Goal: Task Accomplishment & Management: Manage account settings

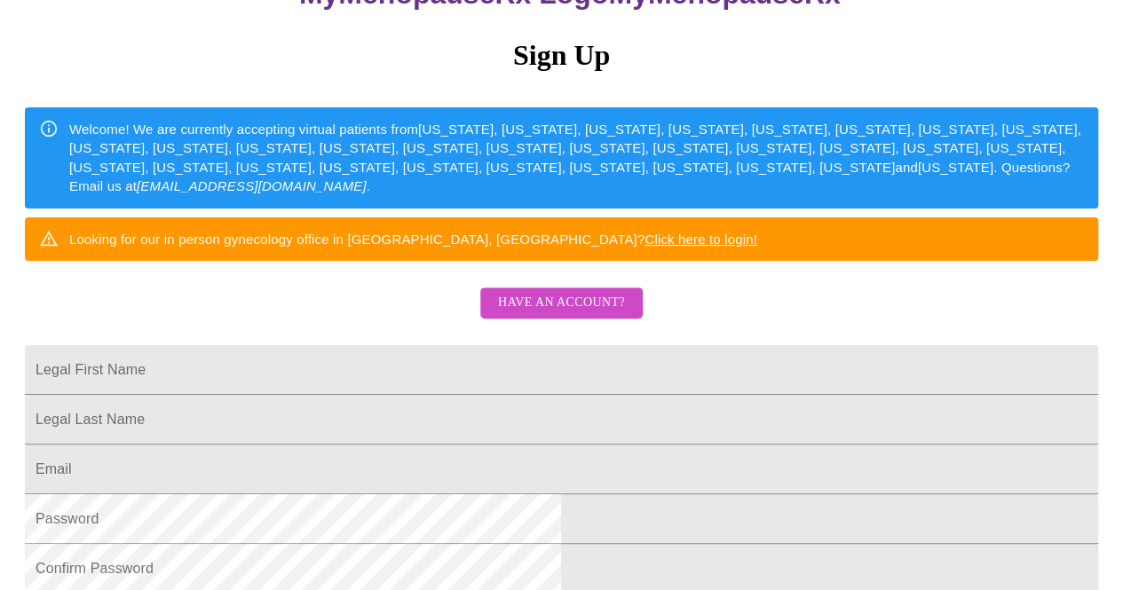
scroll to position [171, 0]
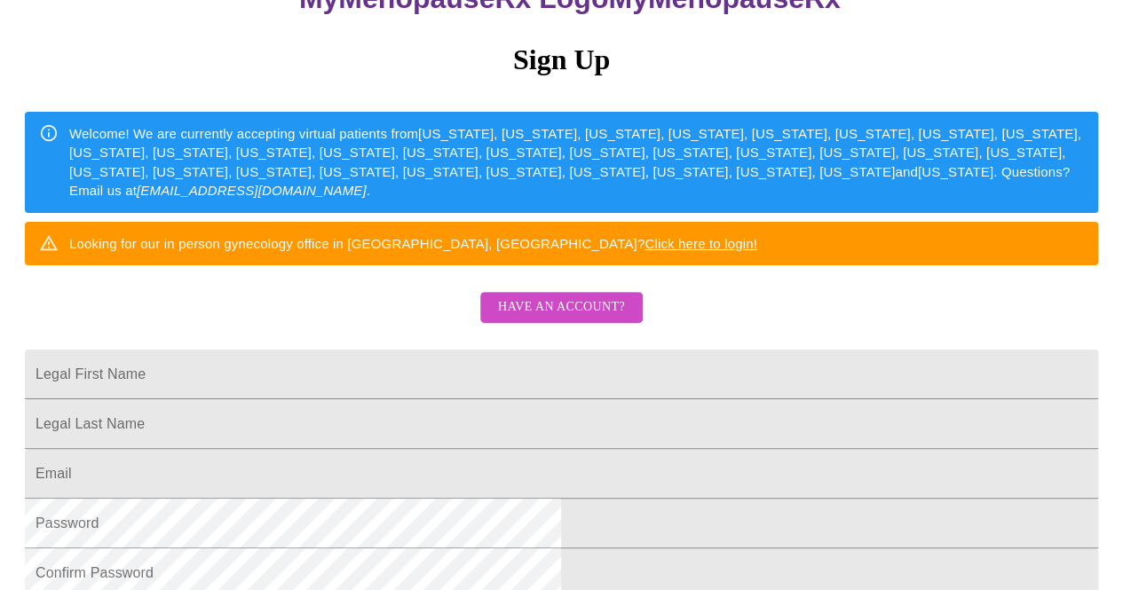
click at [599, 319] on span "Have an account?" at bounding box center [561, 307] width 127 height 22
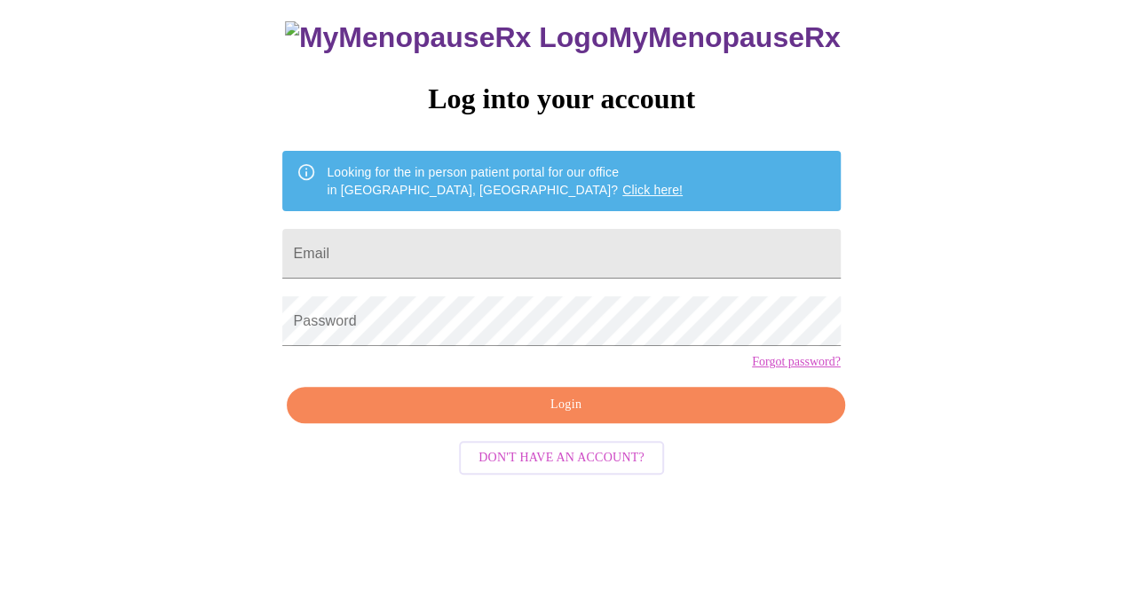
scroll to position [55, 0]
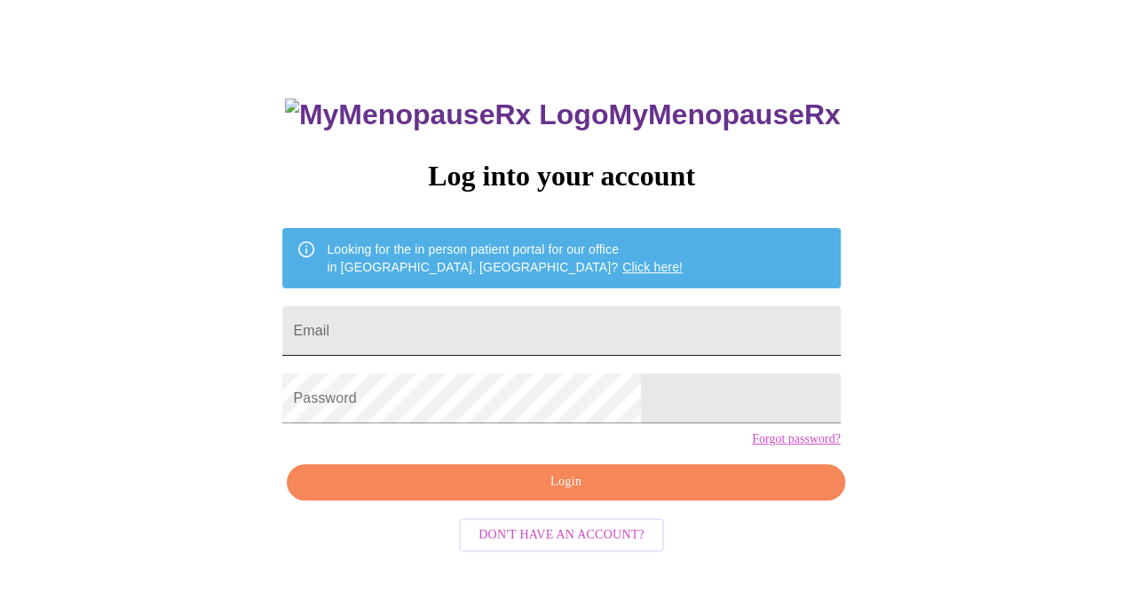
click at [596, 334] on input "Email" at bounding box center [560, 331] width 557 height 50
type input "hillarybourdrez@gmail.com"
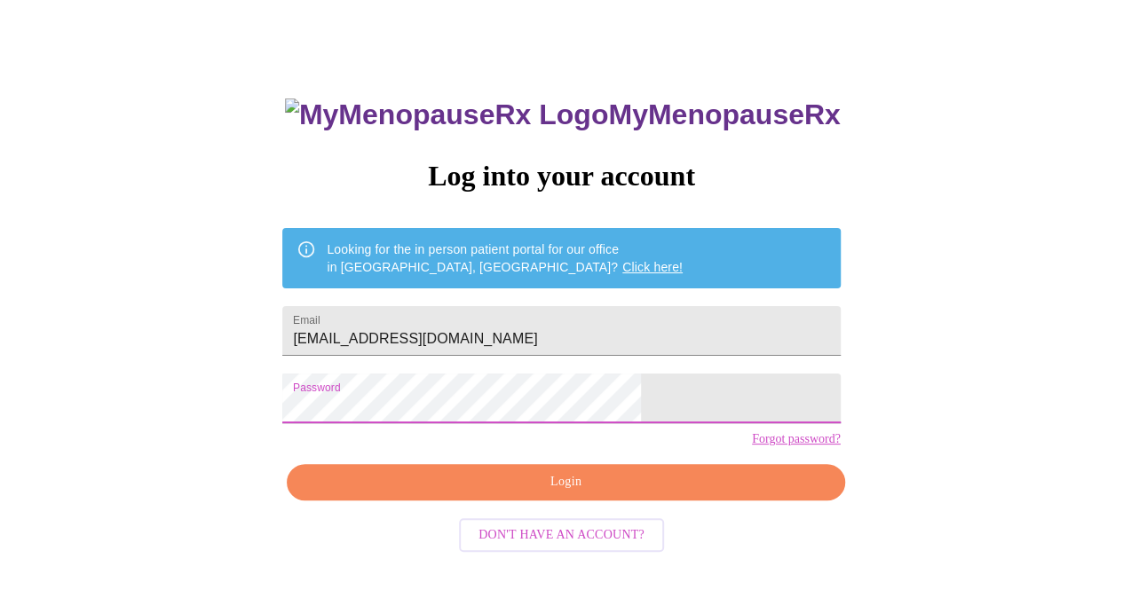
click at [536, 494] on span "Login" at bounding box center [565, 482] width 517 height 22
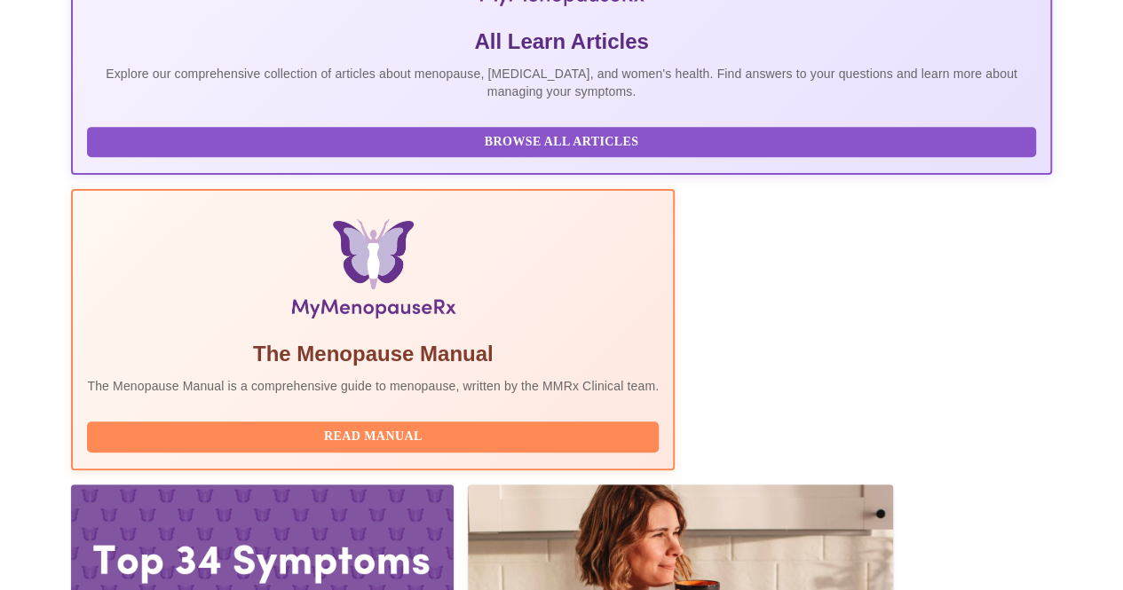
scroll to position [403, 0]
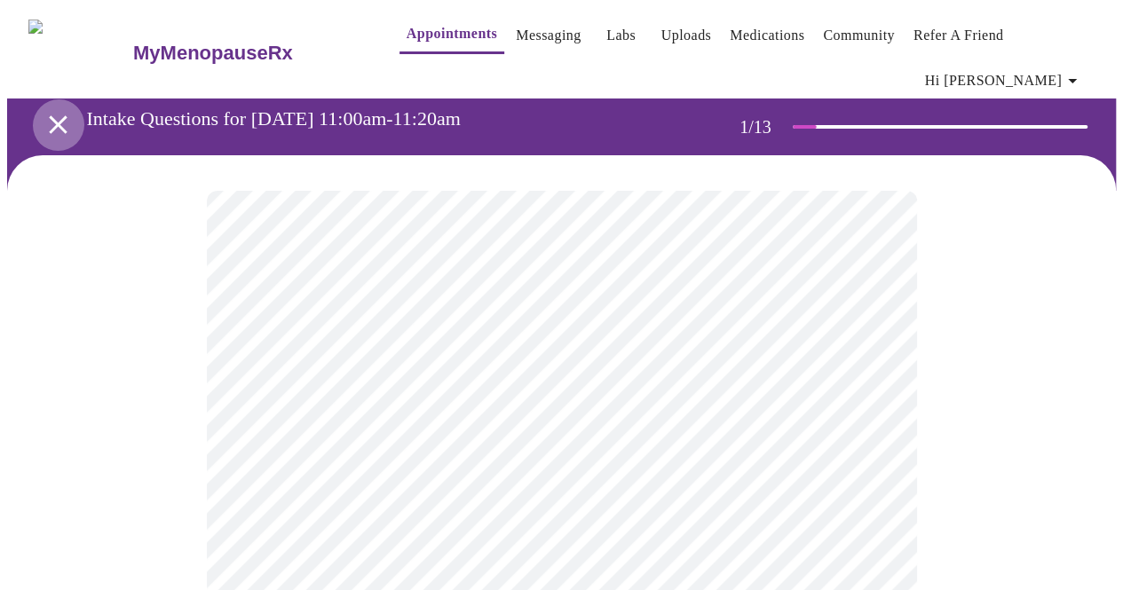
click at [54, 115] on icon "open drawer" at bounding box center [58, 124] width 18 height 18
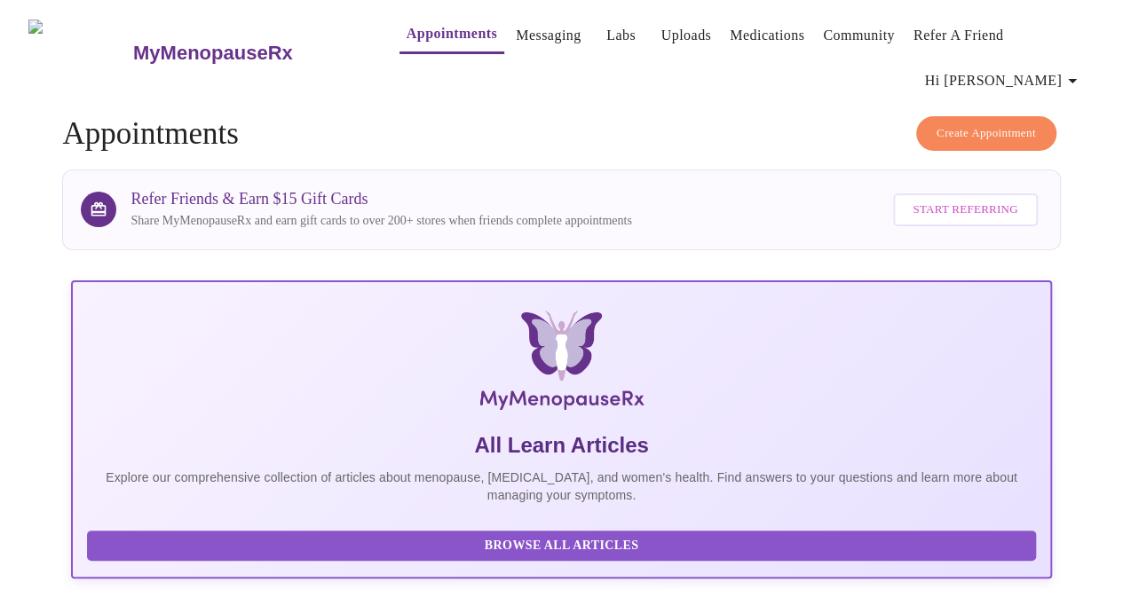
scroll to position [404, 0]
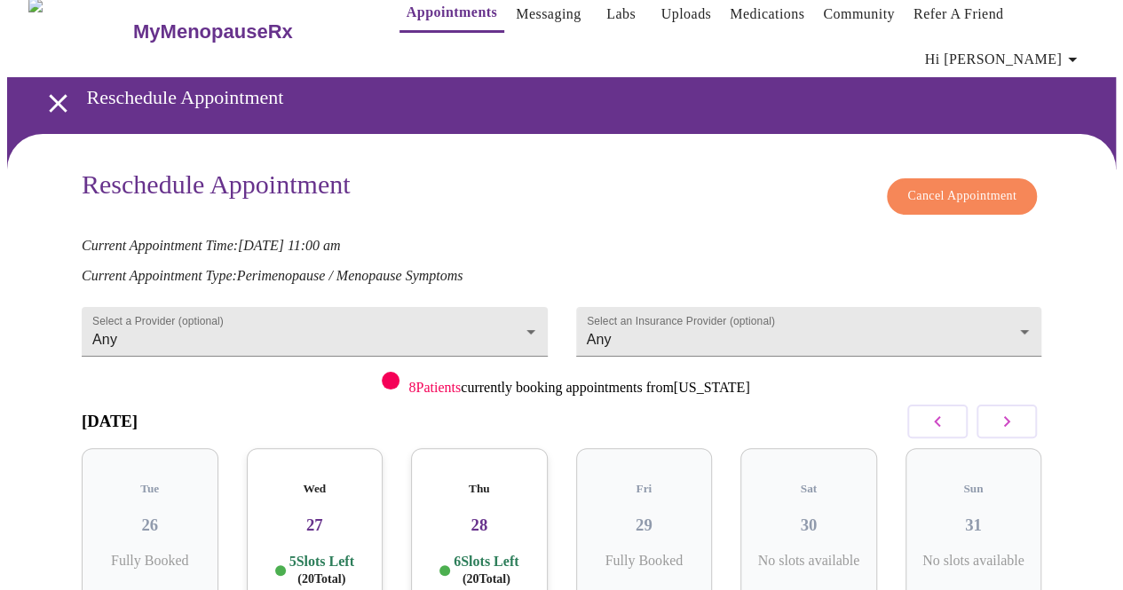
scroll to position [21, 0]
click at [923, 186] on span "Cancel Appointment" at bounding box center [961, 197] width 109 height 22
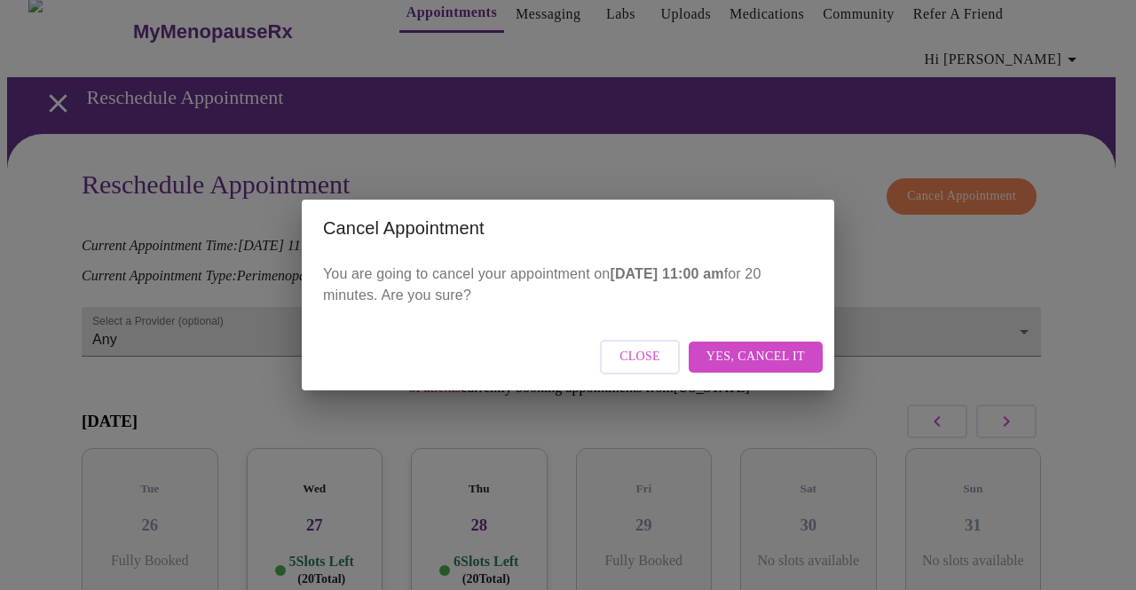
click at [775, 361] on span "Yes, cancel it" at bounding box center [756, 357] width 99 height 22
click at [792, 360] on div "Close" at bounding box center [568, 357] width 533 height 67
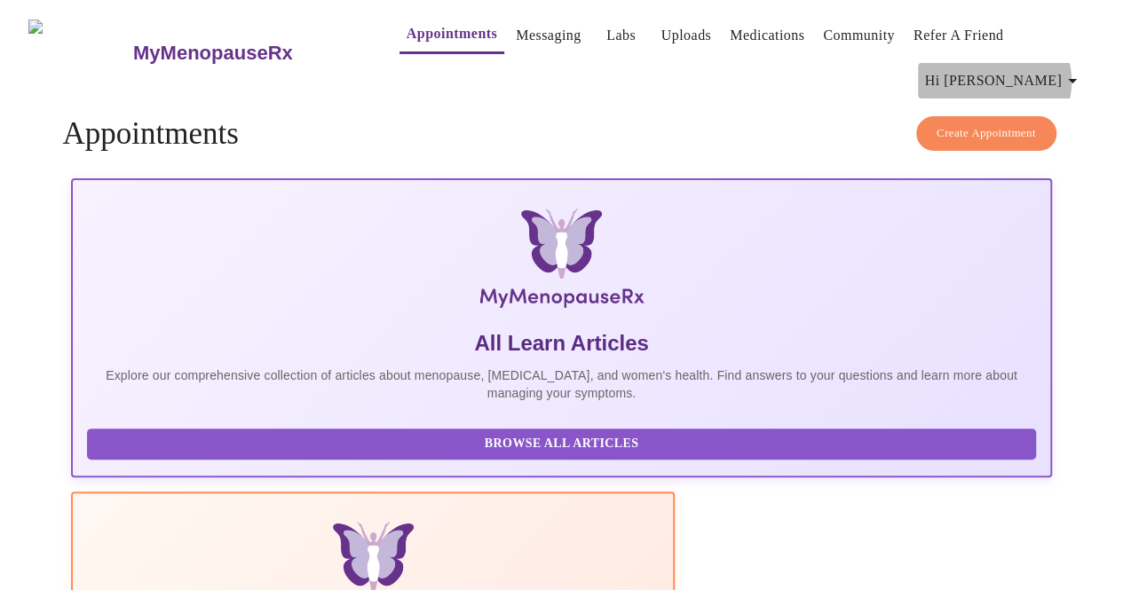
click at [1076, 75] on icon "button" at bounding box center [1072, 80] width 21 height 21
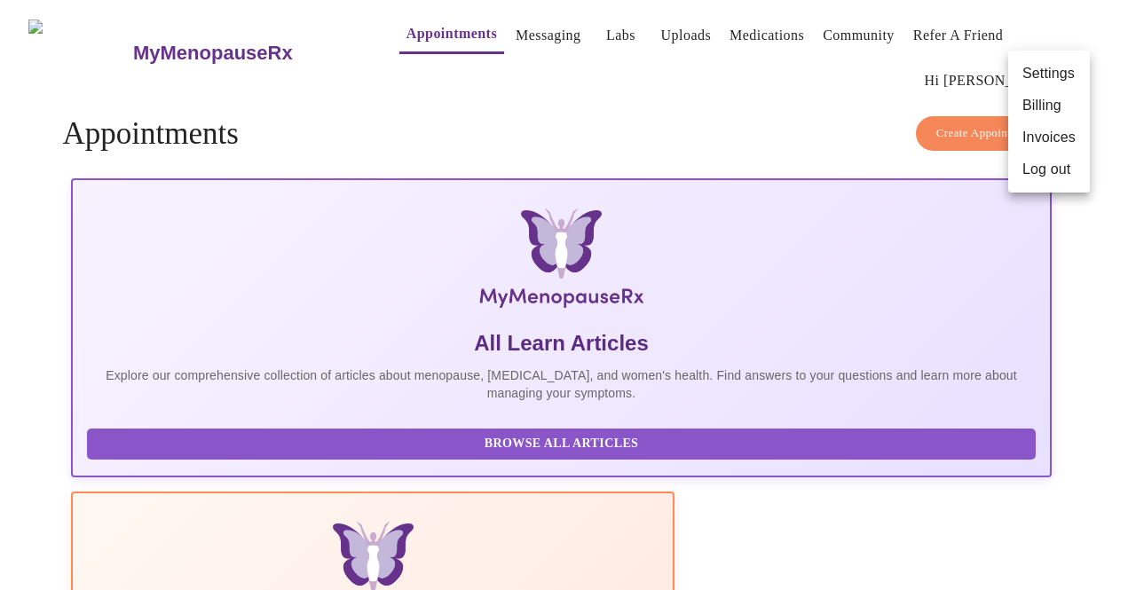
click at [1058, 98] on li "Billing" at bounding box center [1049, 106] width 82 height 32
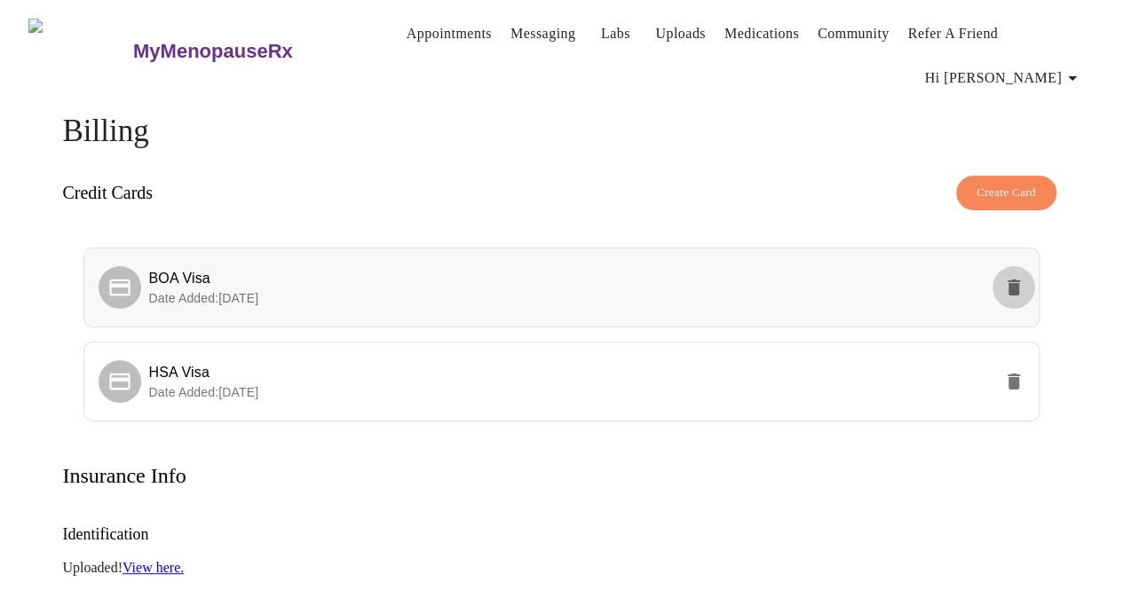
click at [1020, 285] on icon "delete" at bounding box center [1013, 288] width 12 height 16
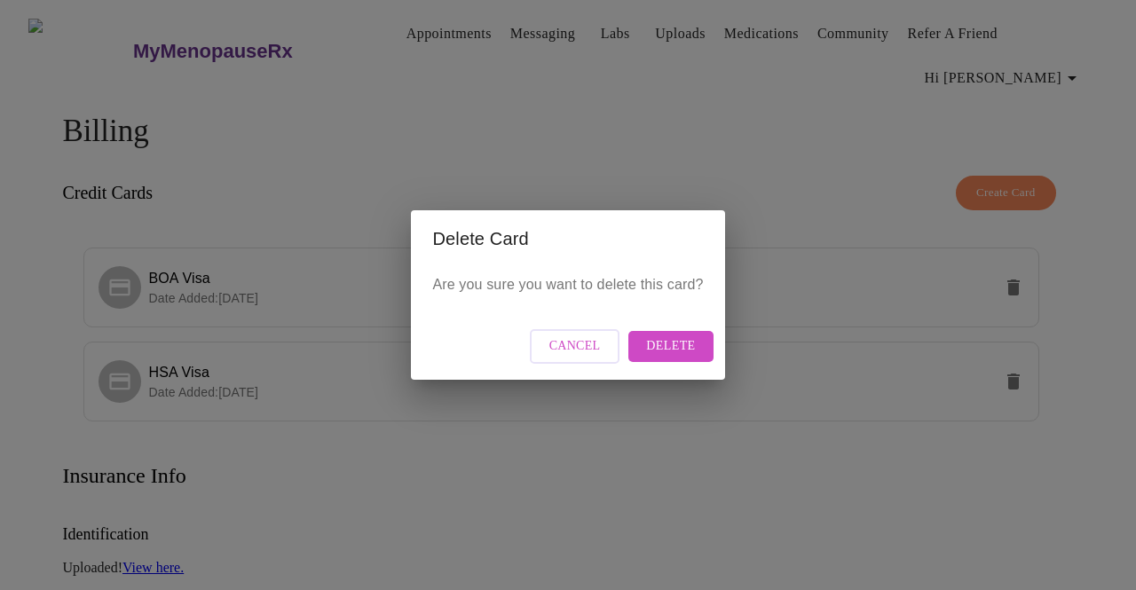
click at [657, 344] on span "Delete" at bounding box center [670, 347] width 49 height 22
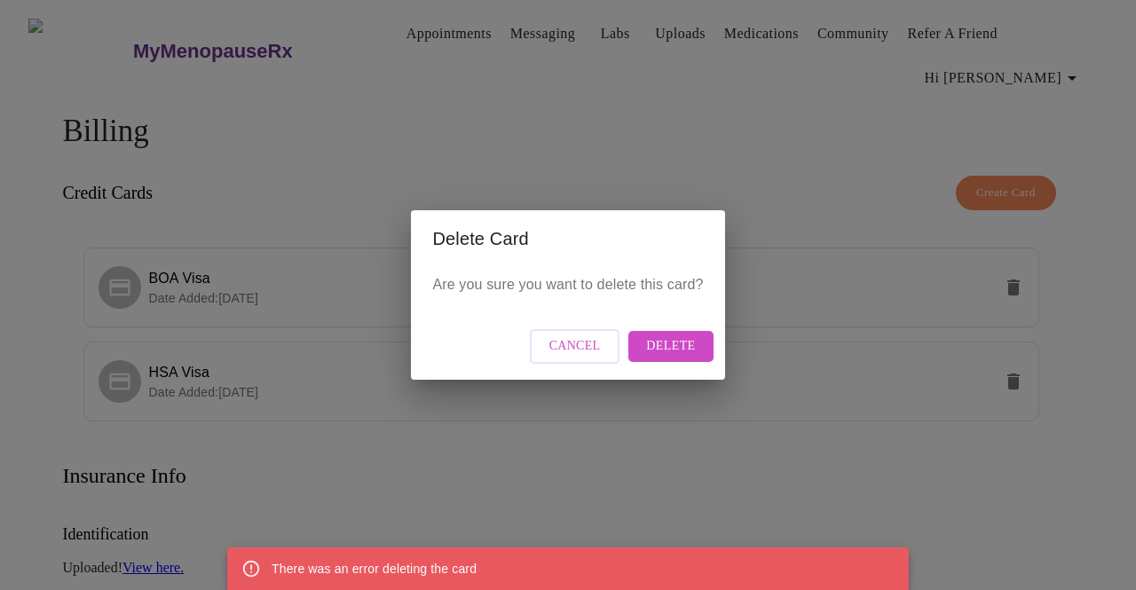
click at [689, 352] on span "Delete" at bounding box center [670, 347] width 49 height 22
click at [612, 349] on button "Cancel" at bounding box center [575, 346] width 91 height 35
